Goal: Information Seeking & Learning: Learn about a topic

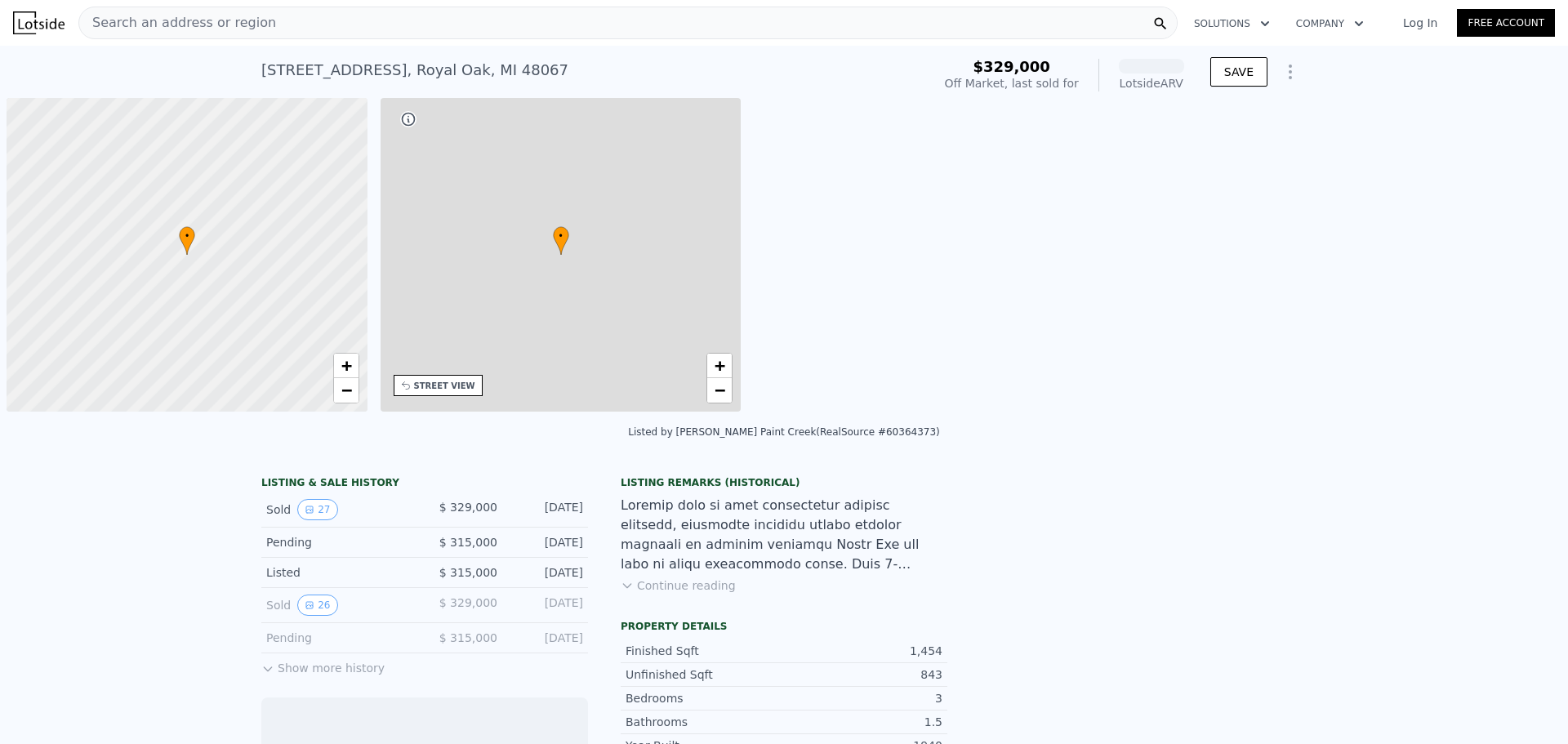
scroll to position [0, 7]
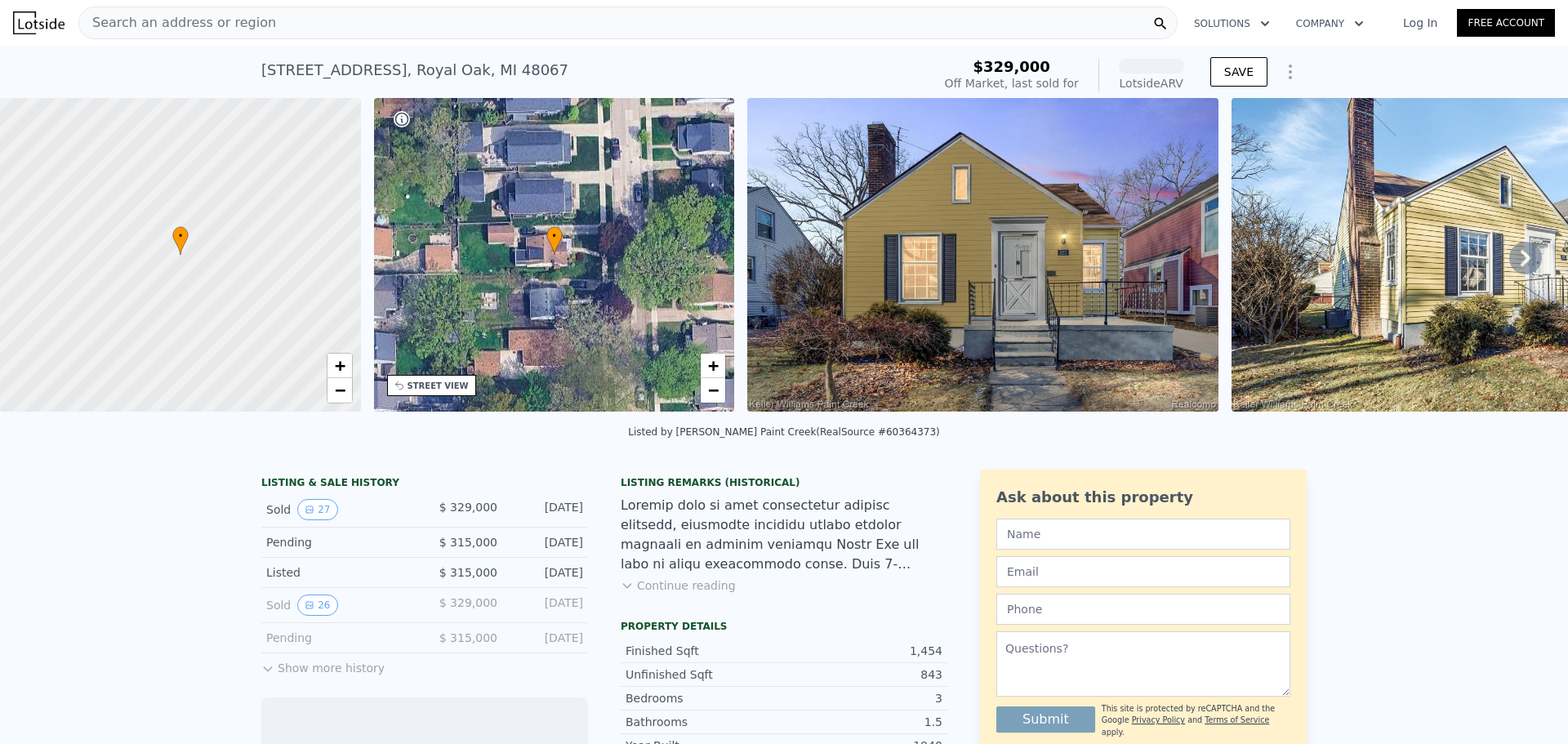
click at [224, 38] on div "Search an address or region" at bounding box center [178, 23] width 197 height 31
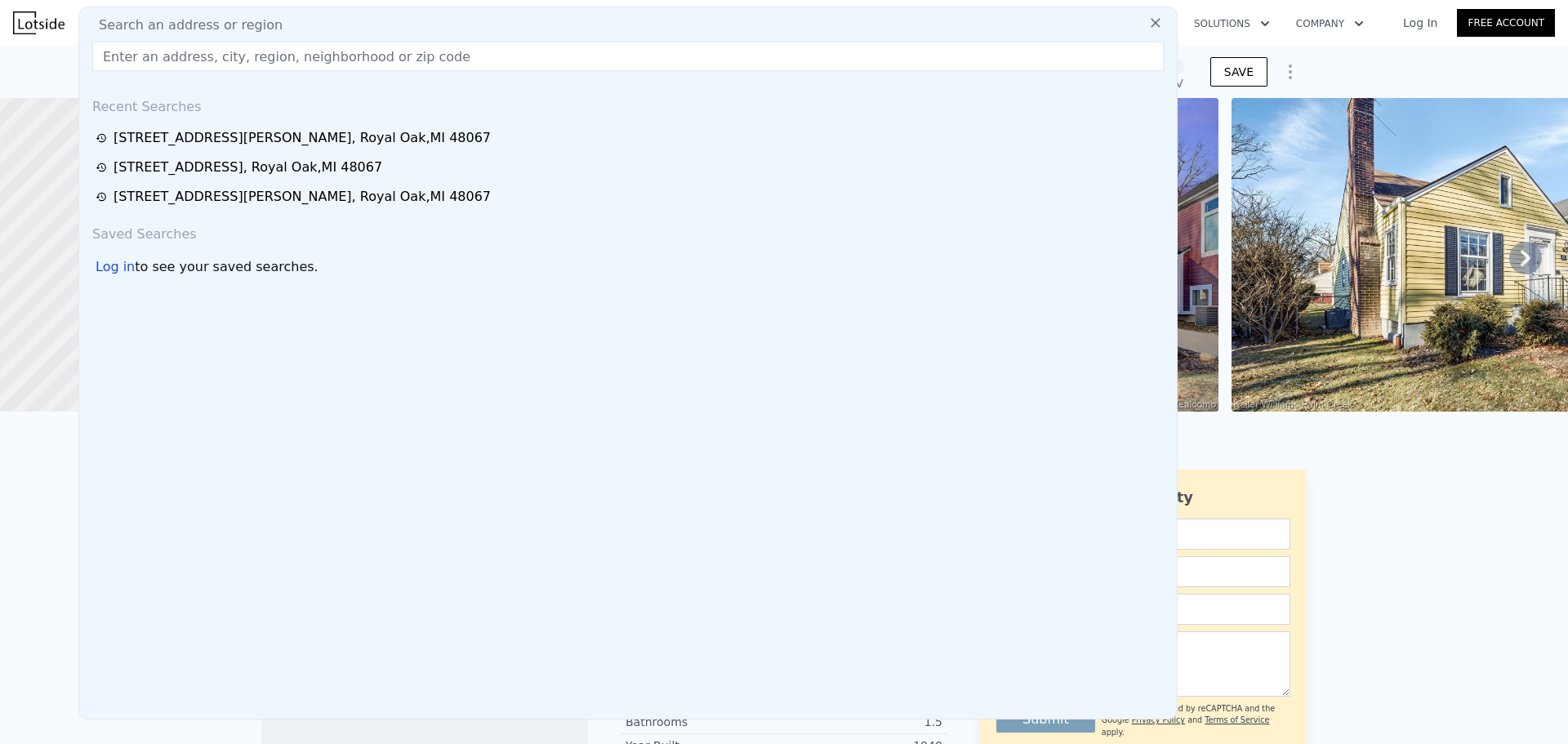
click at [224, 32] on span "Search an address or region" at bounding box center [185, 25] width 197 height 19
click at [151, 48] on input "text" at bounding box center [628, 56] width 1071 height 29
paste input "[STREET_ADDRESS][PERSON_NAME]"
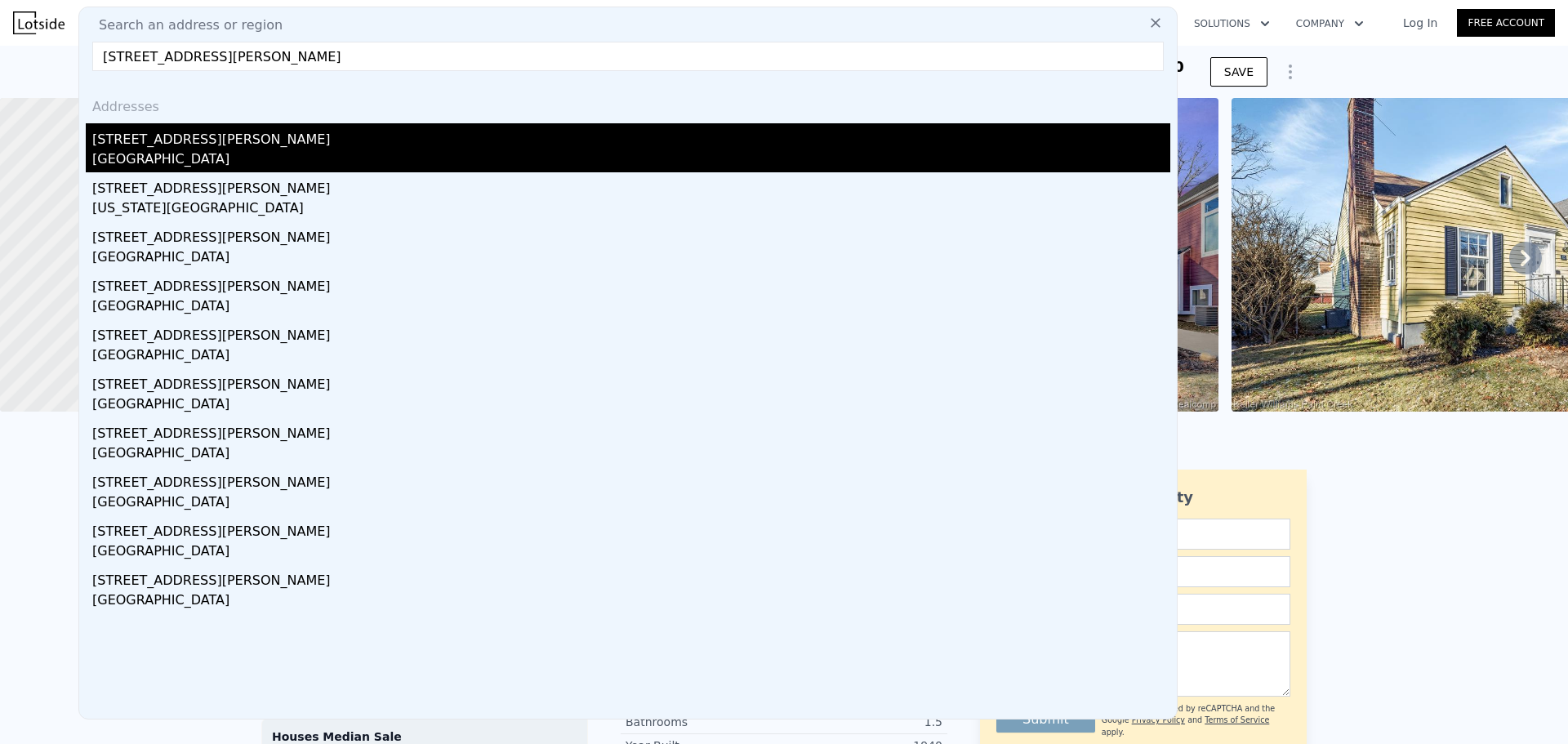
type input "[STREET_ADDRESS][PERSON_NAME]"
click at [164, 139] on div "[STREET_ADDRESS][PERSON_NAME]" at bounding box center [631, 136] width 1078 height 26
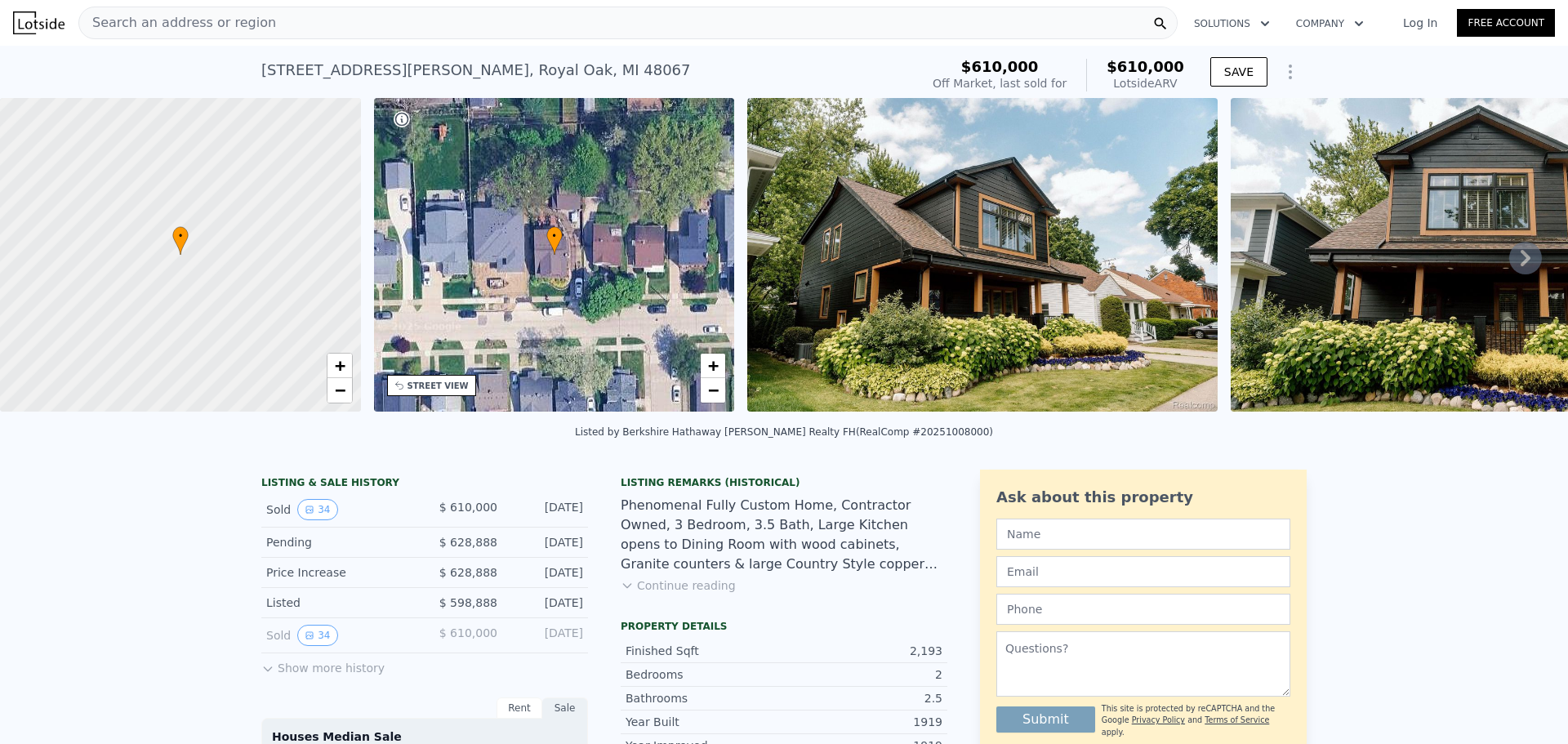
click at [1040, 238] on img at bounding box center [982, 255] width 470 height 314
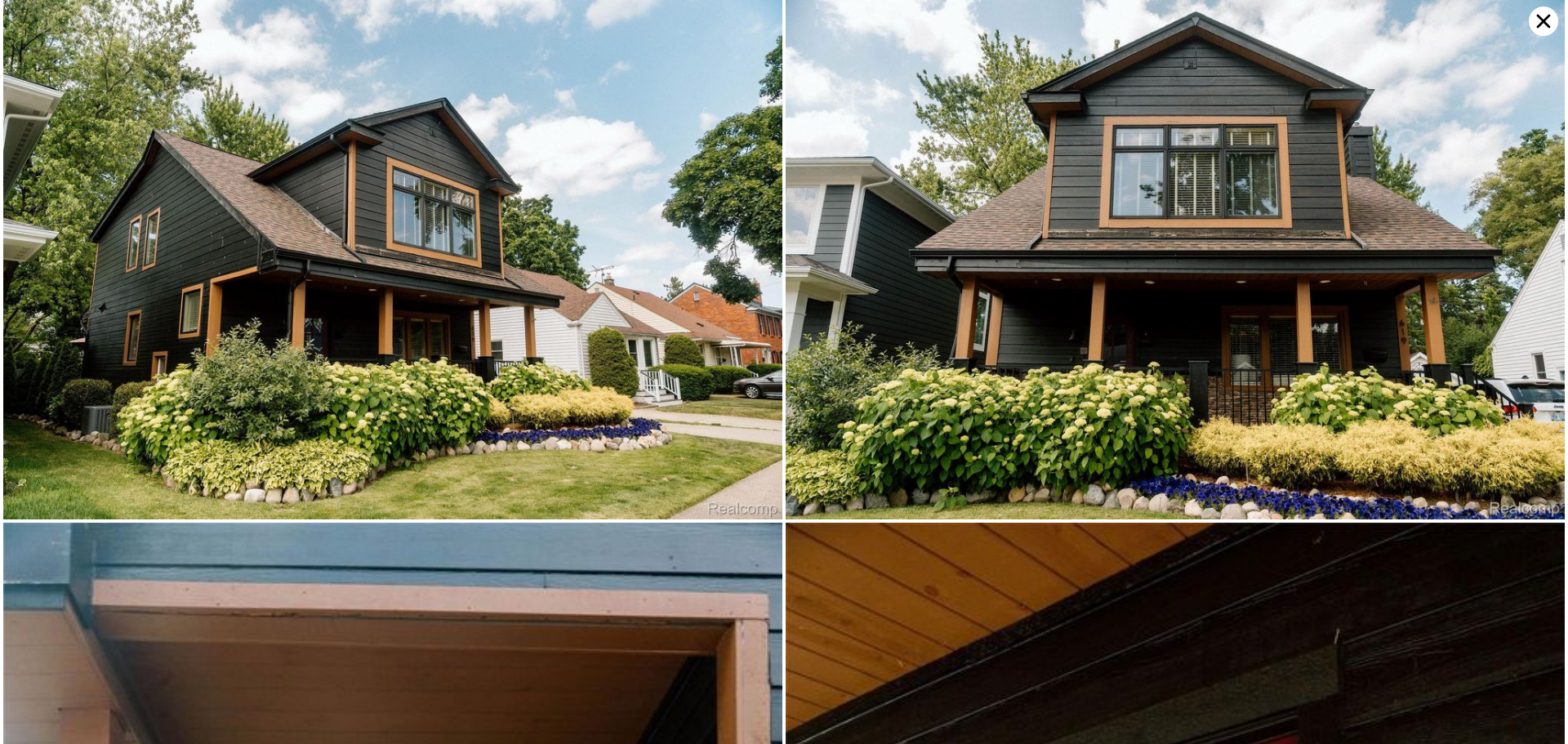
click at [535, 262] on img at bounding box center [392, 260] width 779 height 519
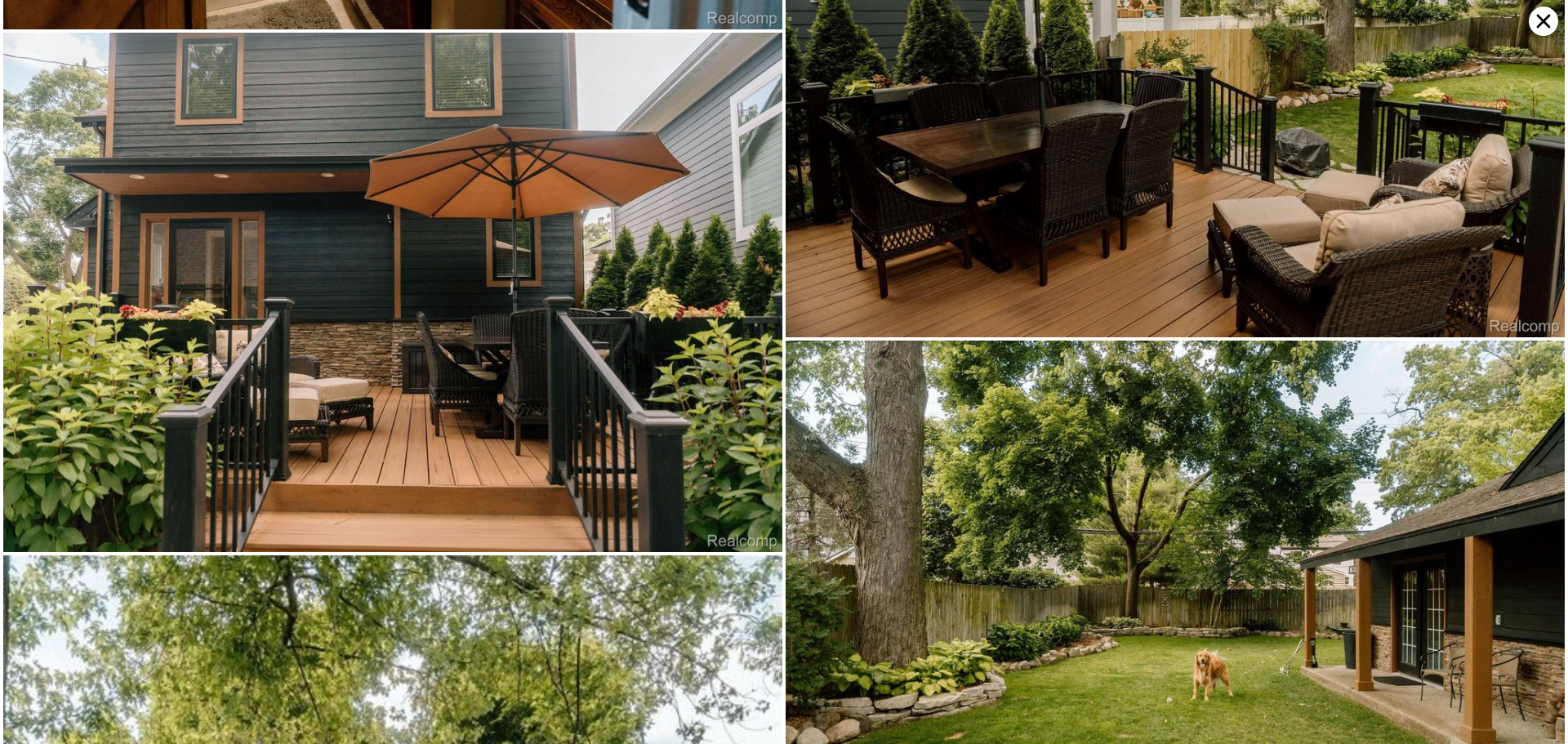
scroll to position [8341, 0]
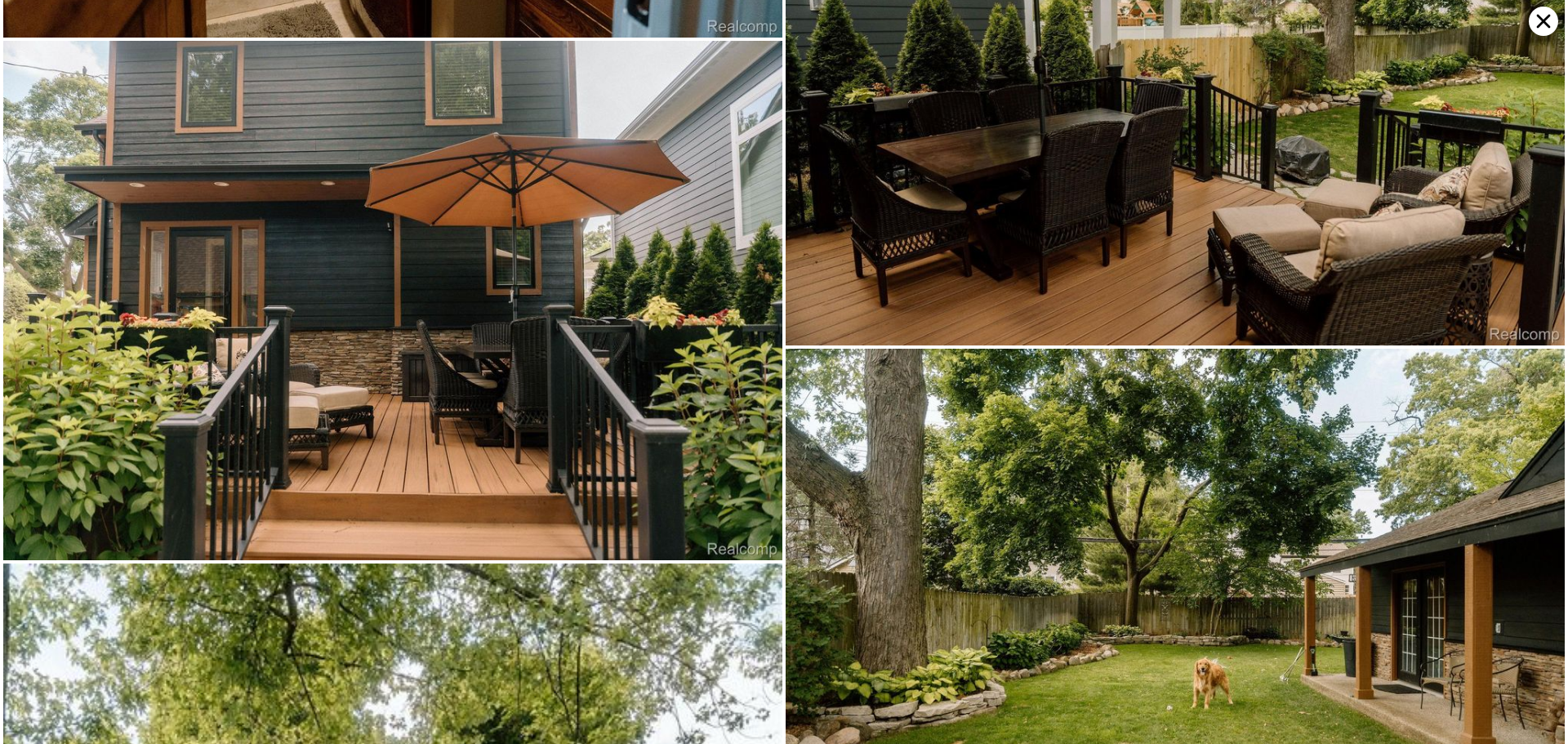
click at [1530, 24] on icon at bounding box center [1543, 21] width 29 height 29
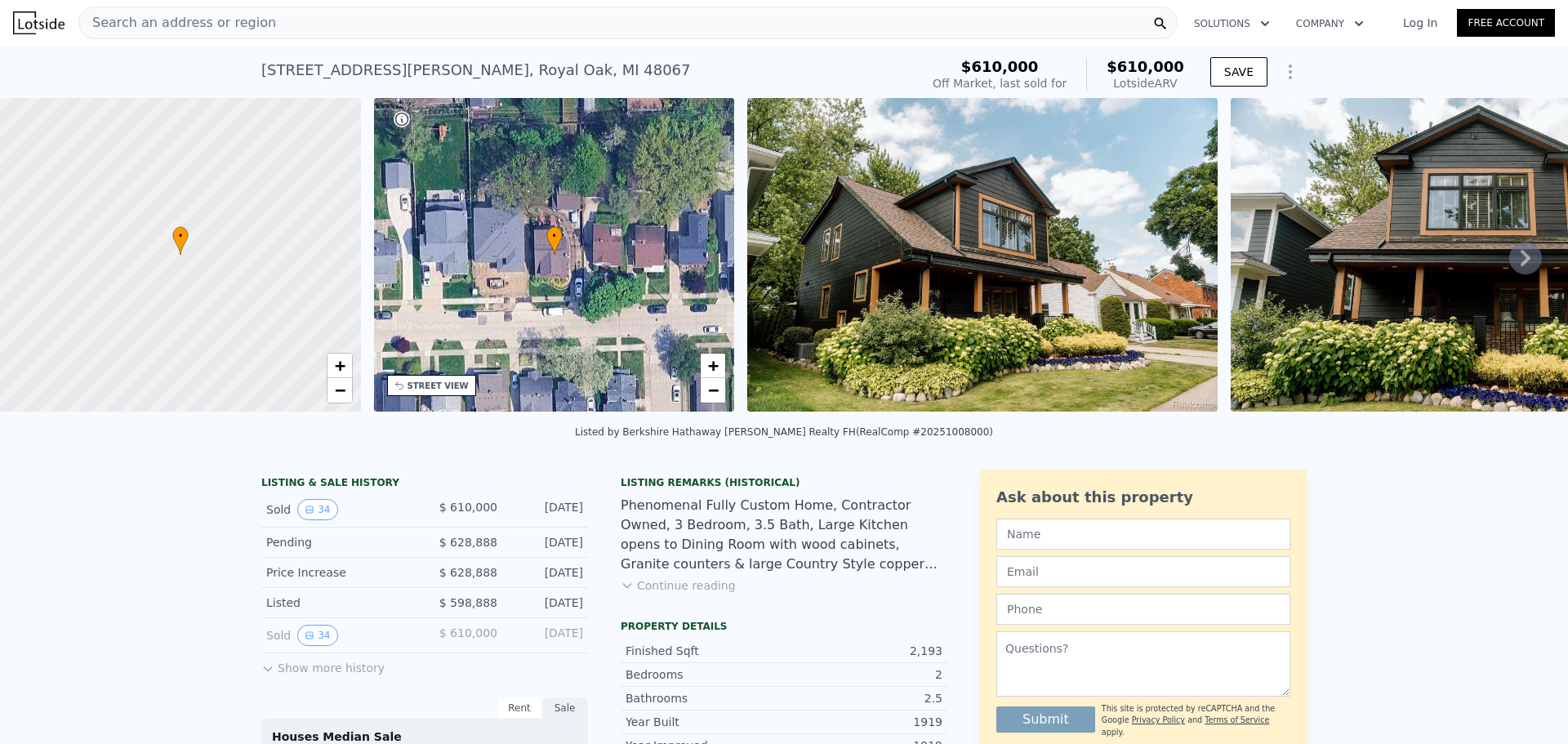
click at [658, 594] on button "Continue reading" at bounding box center [678, 585] width 115 height 17
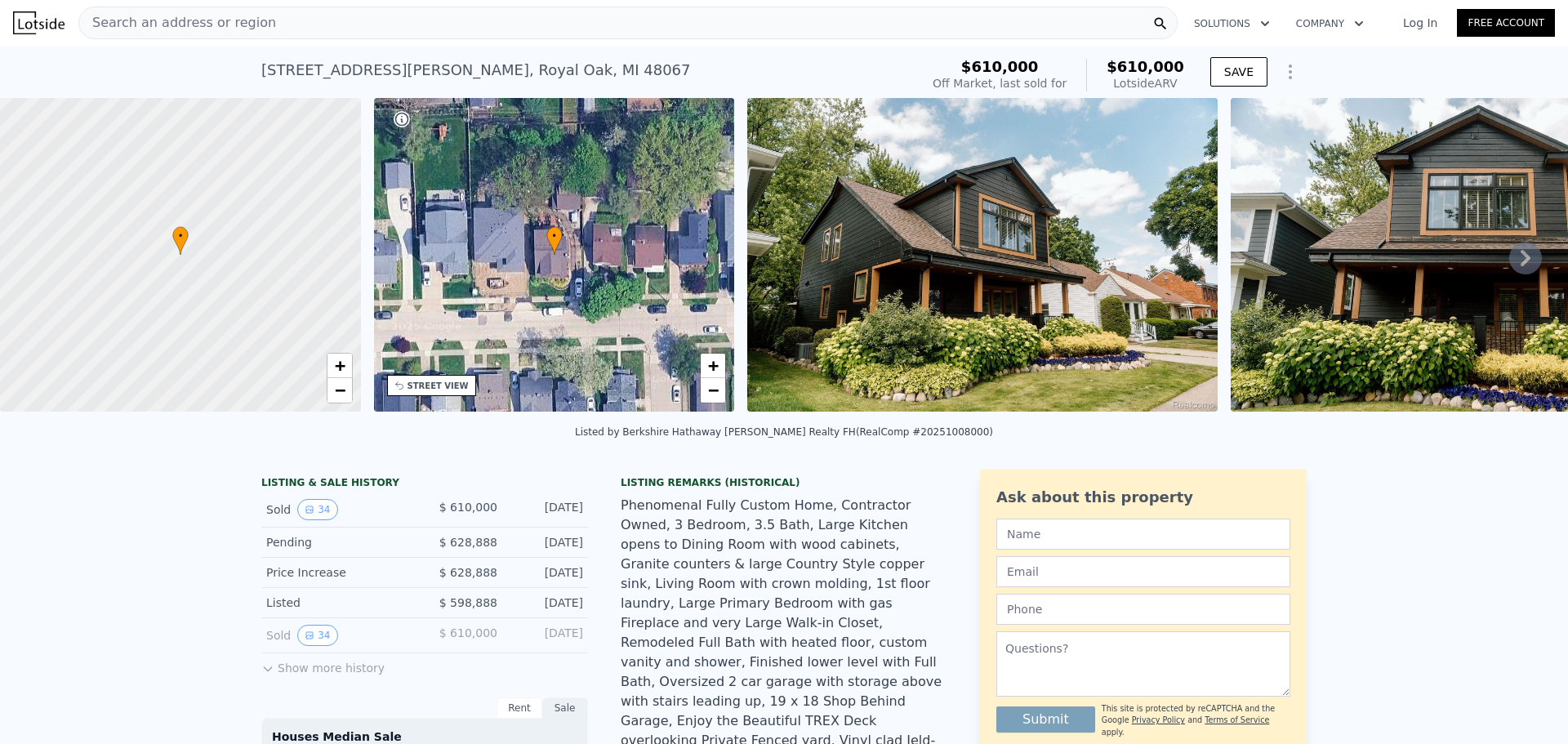
scroll to position [130, 0]
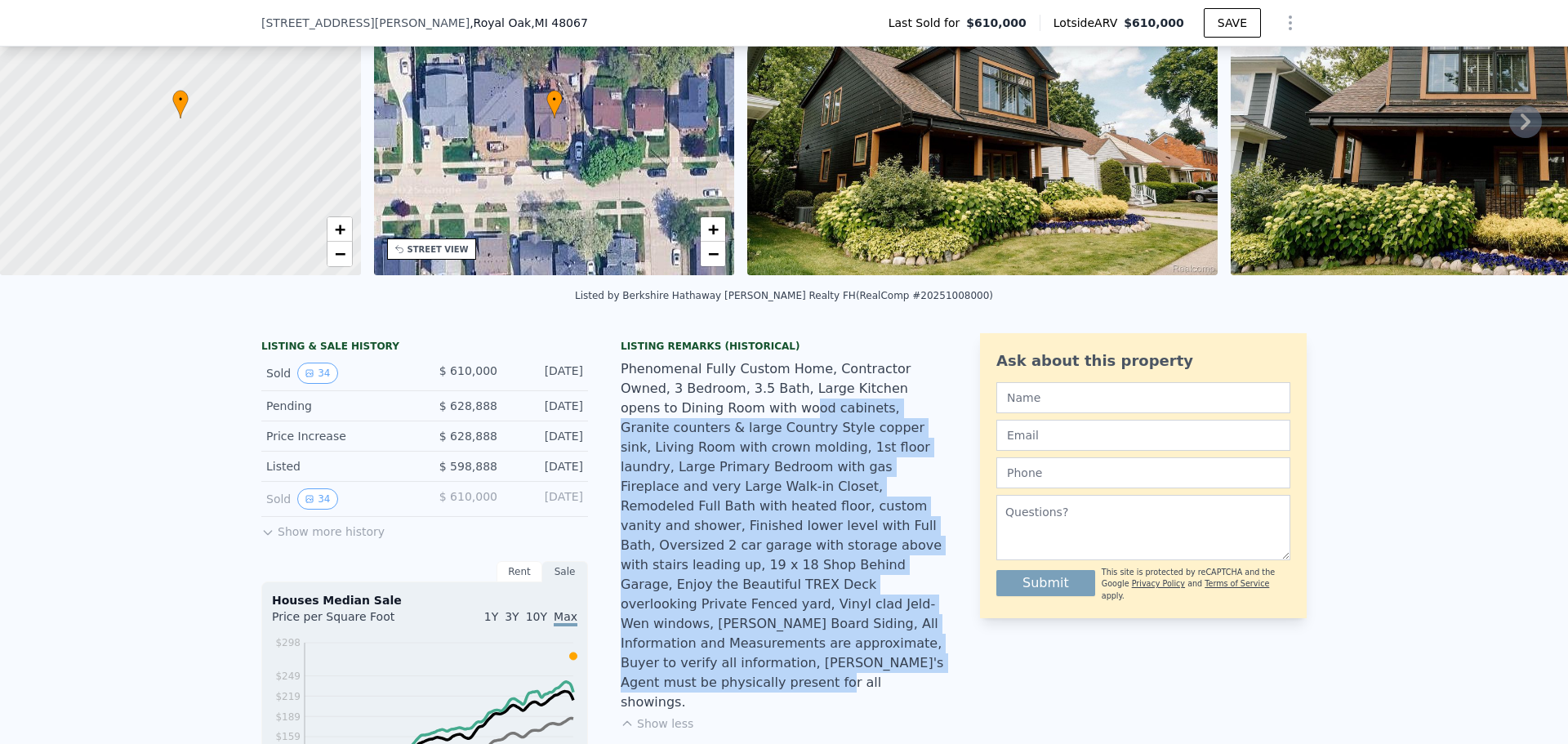
drag, startPoint x: 654, startPoint y: 412, endPoint x: 953, endPoint y: 640, distance: 376.0
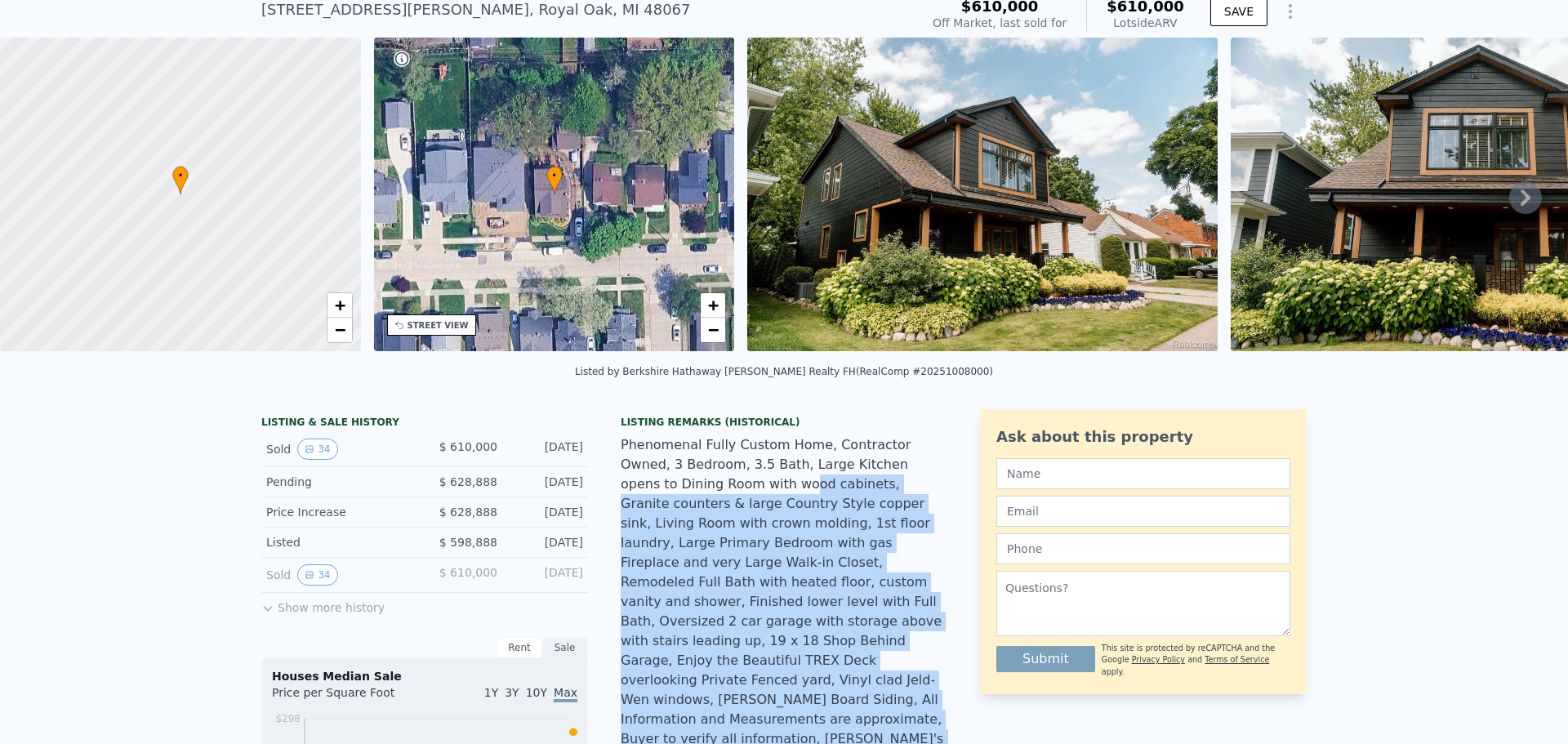
scroll to position [6, 0]
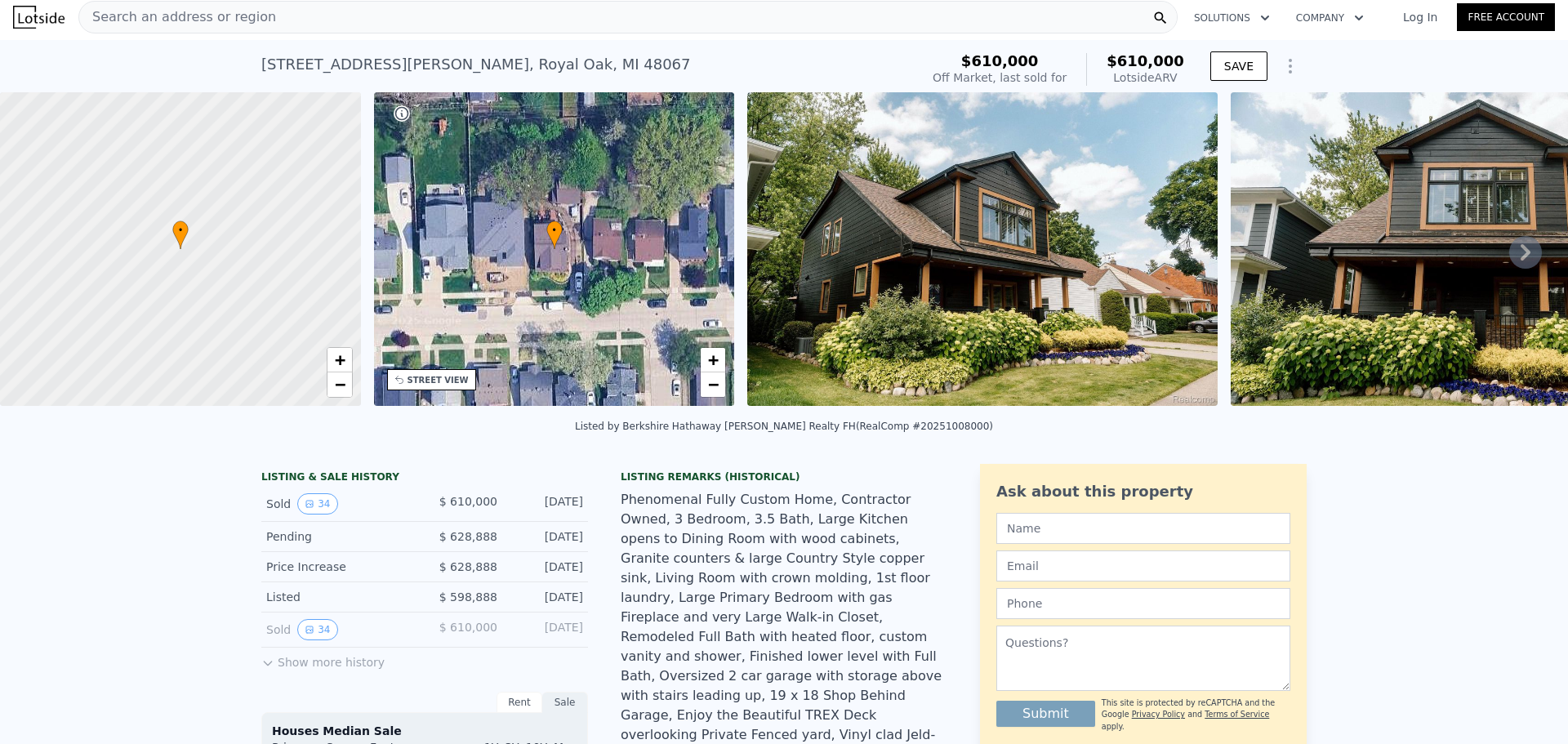
click at [1520, 253] on icon at bounding box center [1525, 252] width 10 height 17
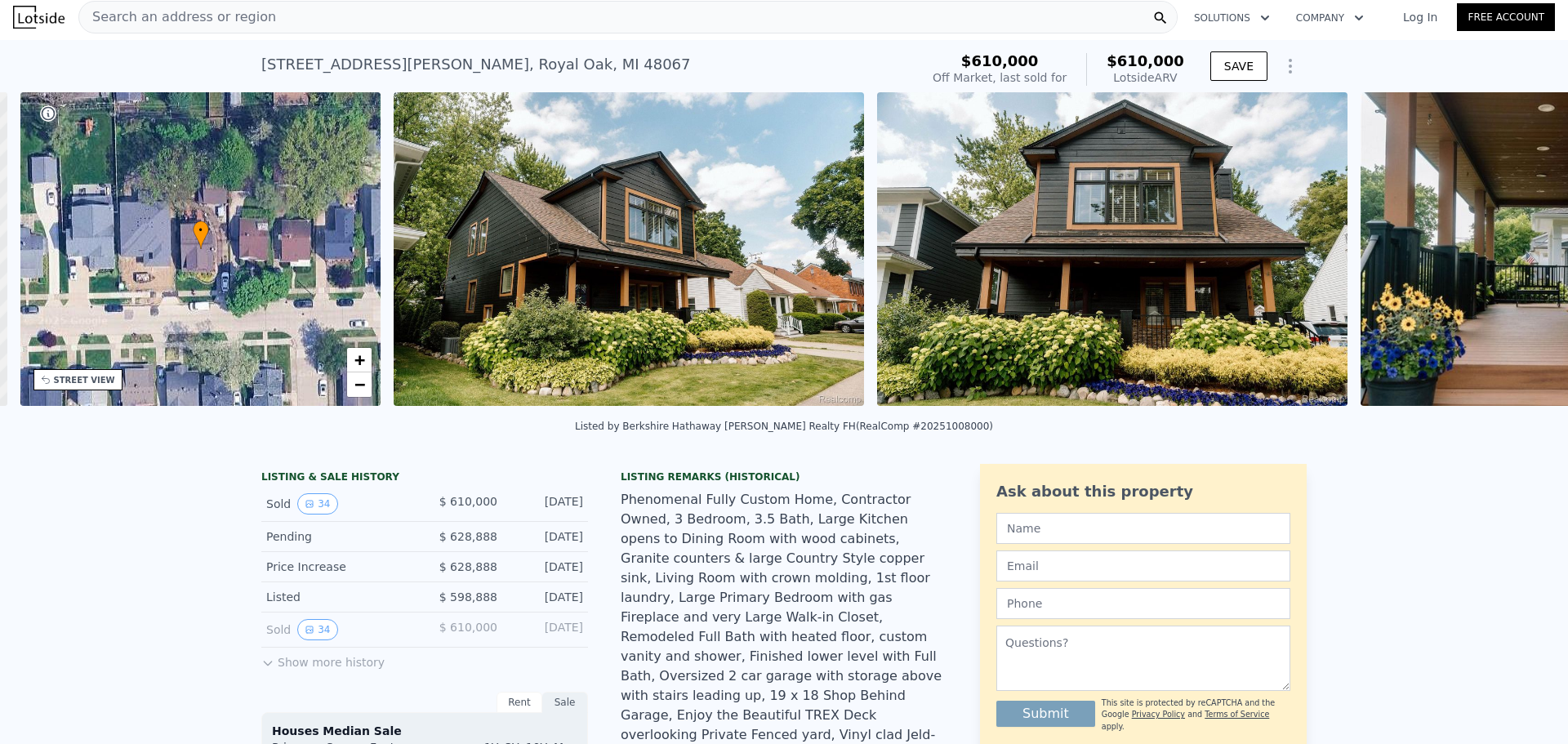
scroll to position [0, 381]
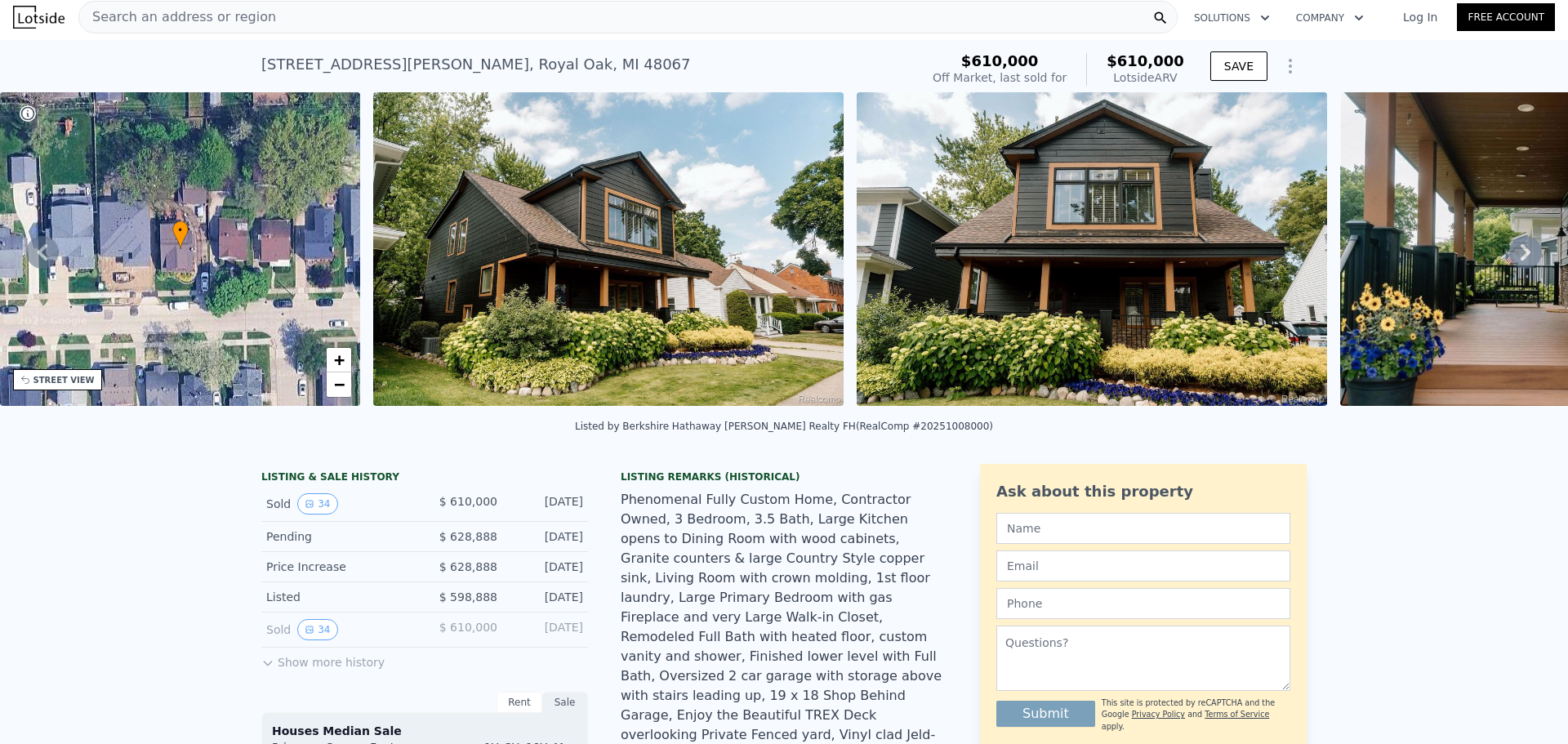
click at [1509, 261] on icon at bounding box center [1525, 252] width 33 height 33
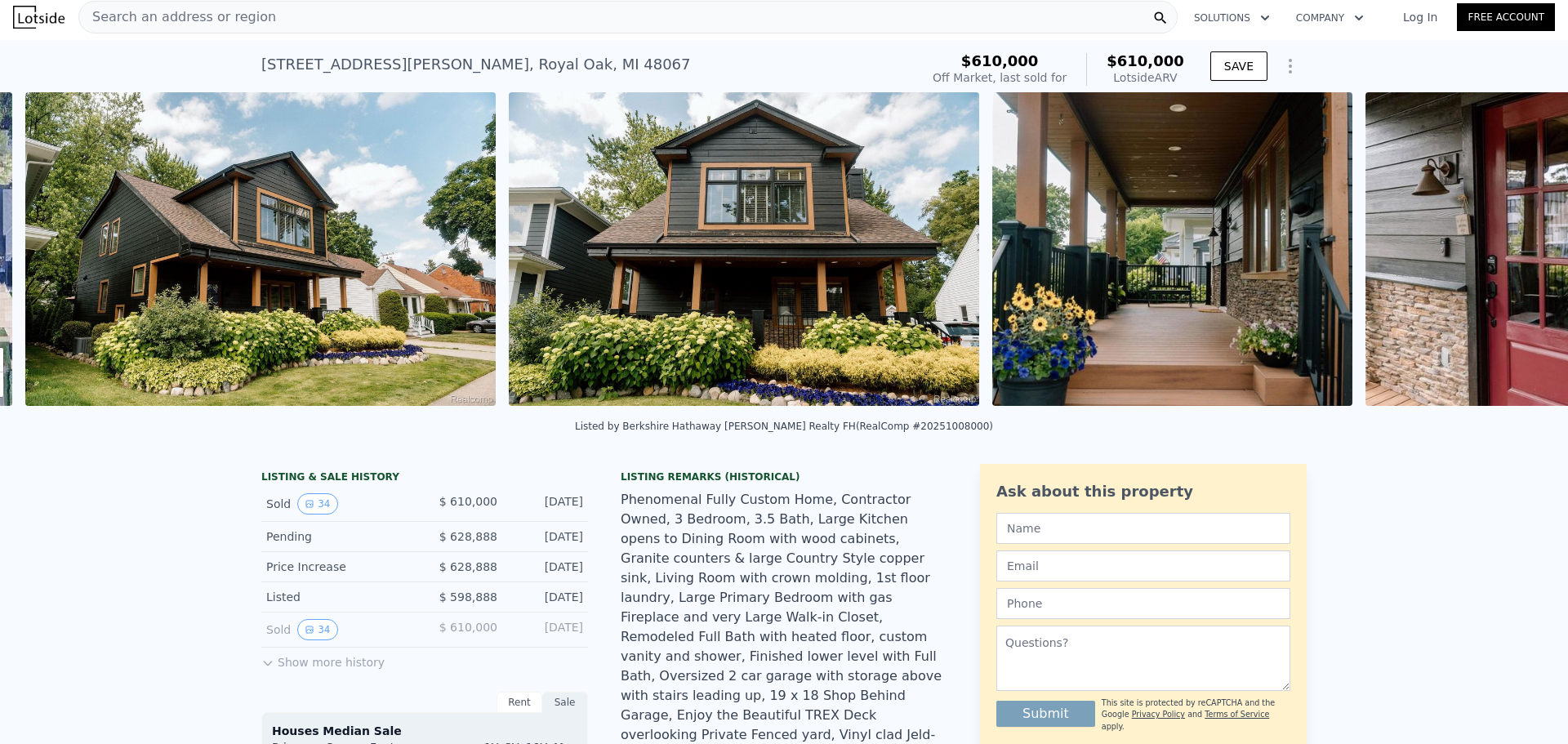
scroll to position [0, 747]
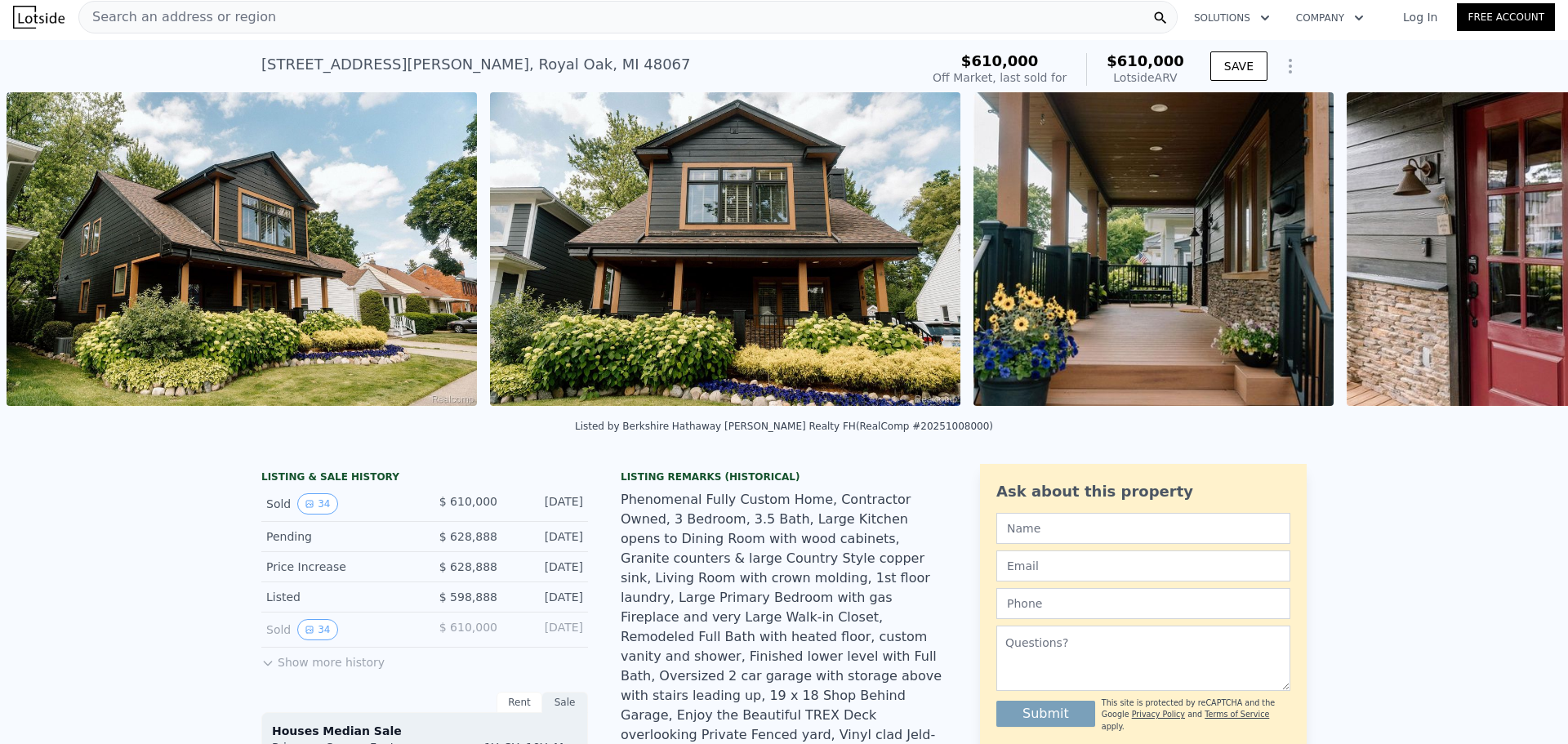
click at [1509, 259] on img at bounding box center [1527, 250] width 361 height 314
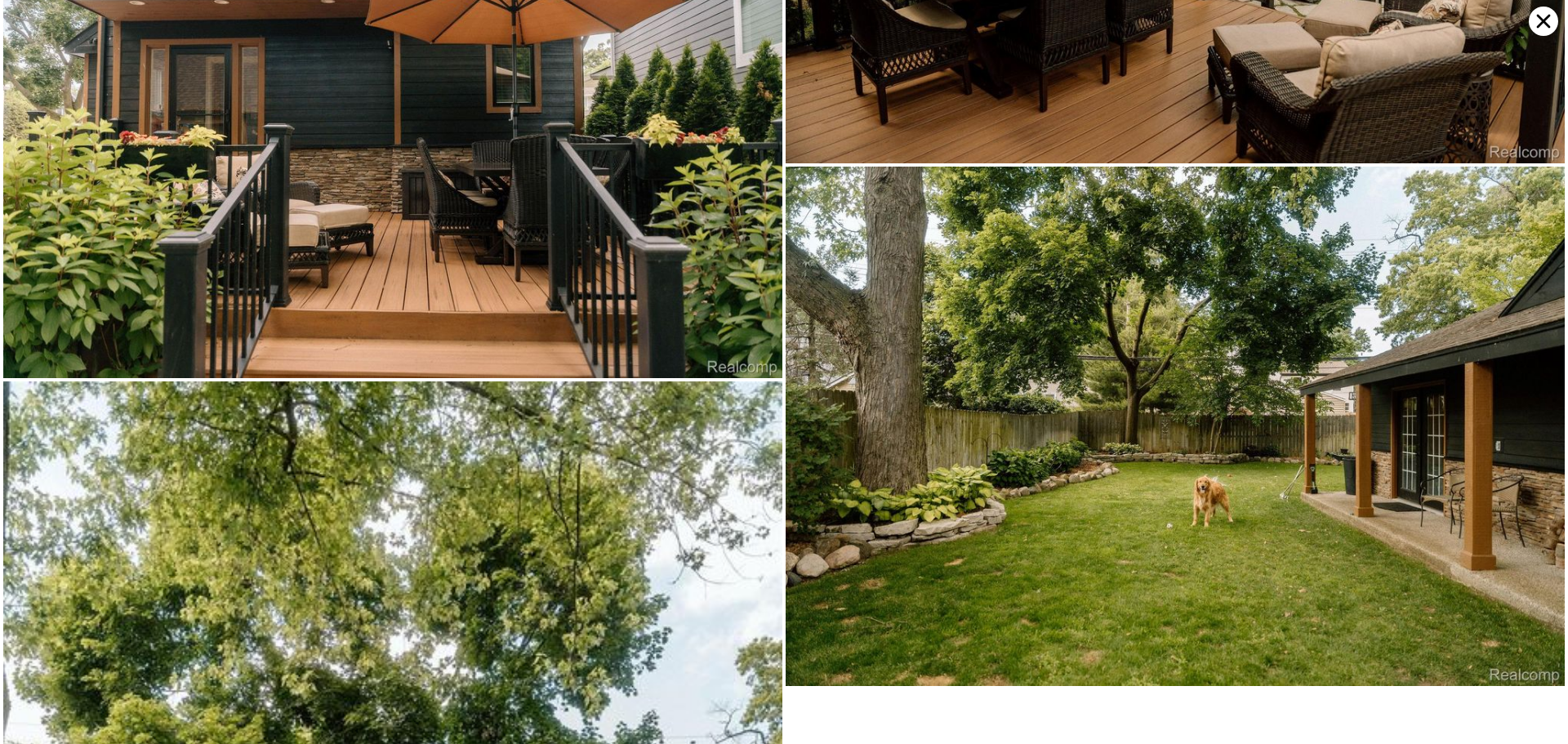
scroll to position [8637, 0]
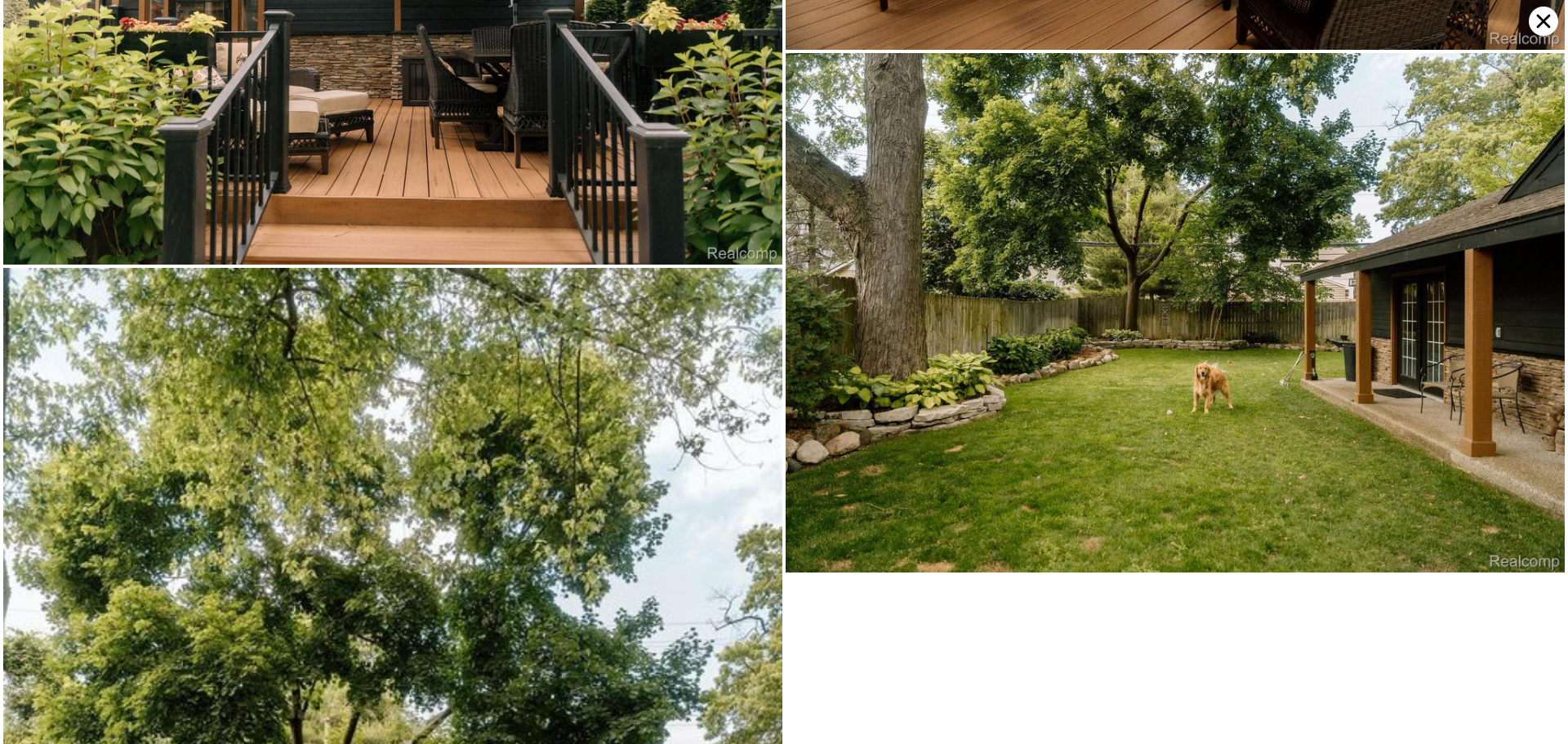
click at [1546, 15] on icon at bounding box center [1543, 21] width 29 height 29
